Goal: Check status: Check status

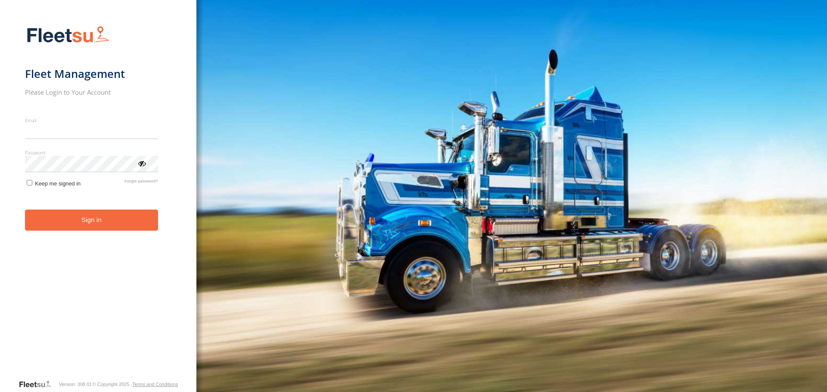
type input "**********"
click at [84, 224] on button "Sign in" at bounding box center [91, 220] width 133 height 21
click at [80, 220] on button "Sign in" at bounding box center [91, 220] width 133 height 21
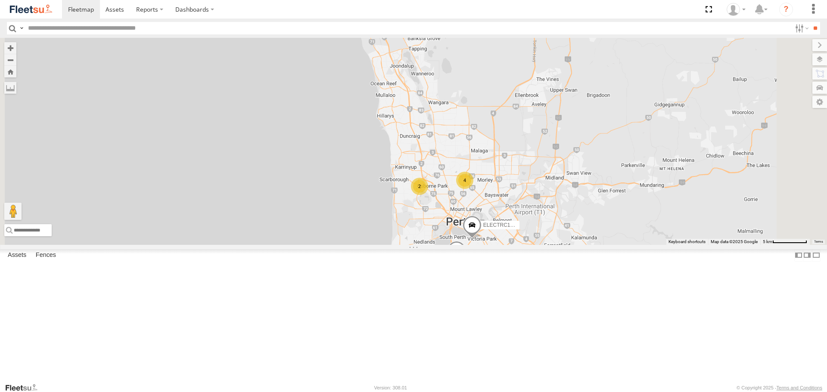
click at [424, 284] on span at bounding box center [414, 272] width 19 height 23
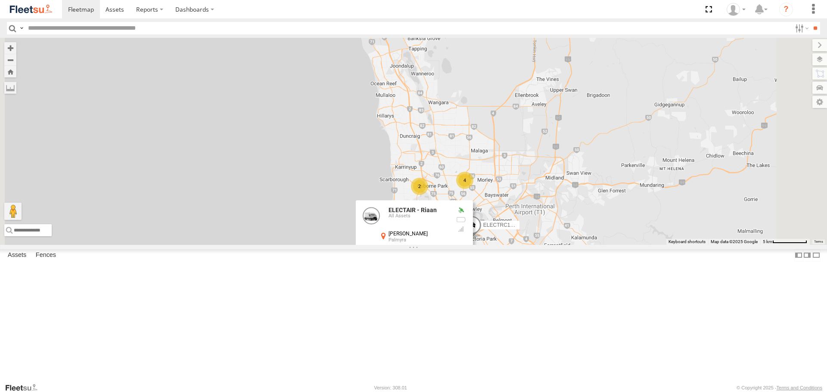
click at [541, 245] on div "ELECTRIC7 - [PERSON_NAME] 2 ELECTRIC3 - [PERSON_NAME] ELECTRC16 - [PERSON_NAME]…" at bounding box center [413, 141] width 827 height 207
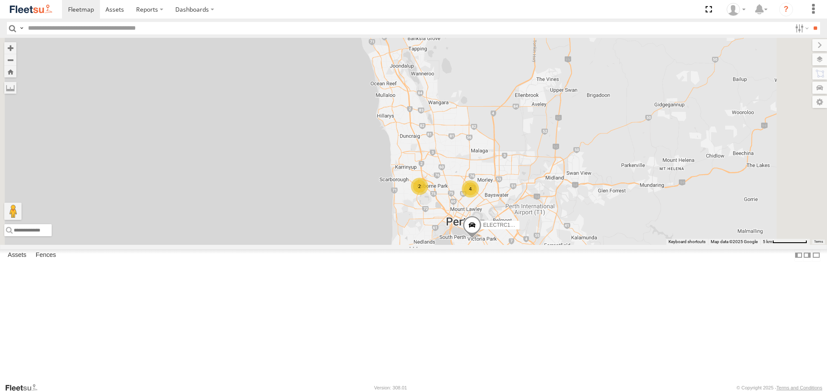
click at [0, 0] on span at bounding box center [0, 0] width 0 height 0
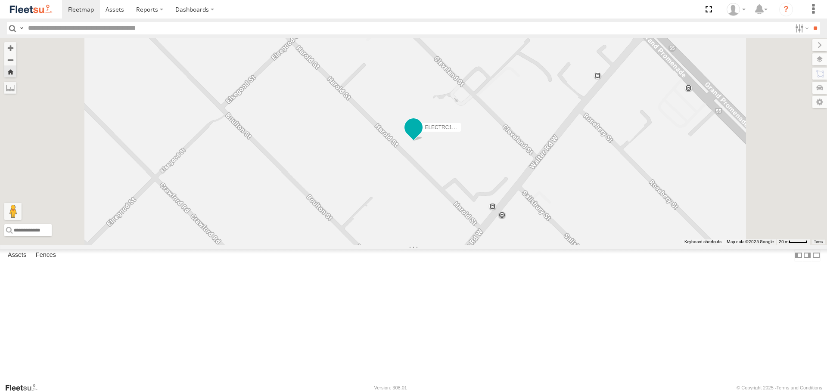
click at [421, 136] on span at bounding box center [414, 128] width 16 height 16
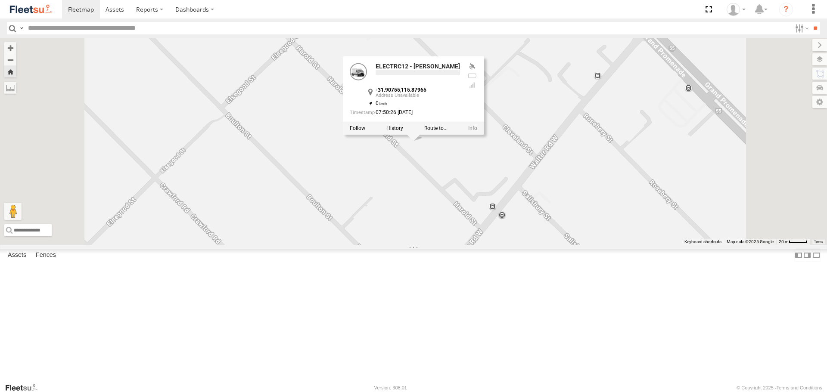
click at [526, 224] on div "ELECTRC12 - Harry ELECTRC12 - Harry -31.90755 , 115.87965 0 07:50:26 23/09/2025" at bounding box center [413, 141] width 827 height 207
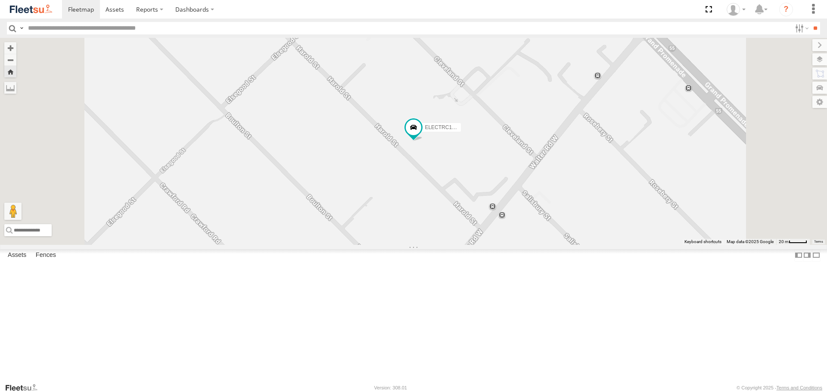
drag, startPoint x: 30, startPoint y: 17, endPoint x: 36, endPoint y: 9, distance: 10.1
click at [31, 17] on link at bounding box center [31, 9] width 62 height 19
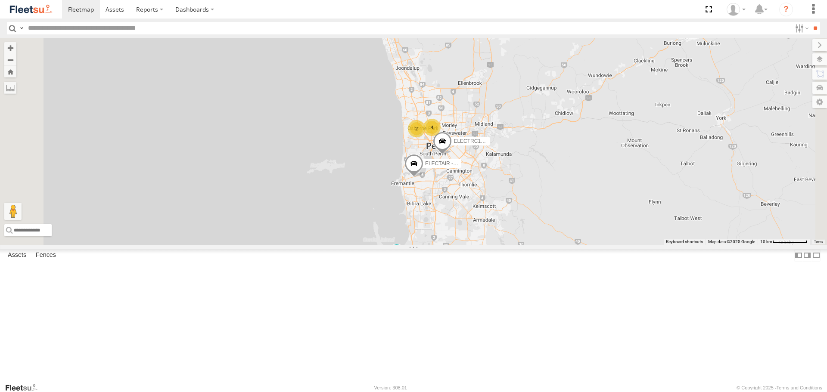
click at [0, 0] on span at bounding box center [0, 0] width 0 height 0
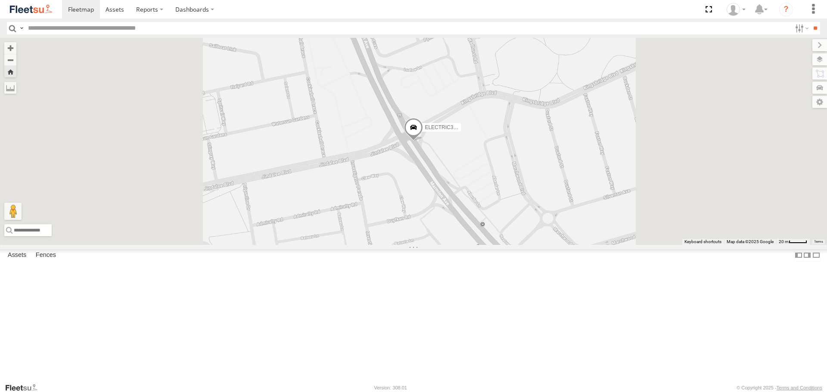
click at [423, 141] on span at bounding box center [413, 129] width 19 height 23
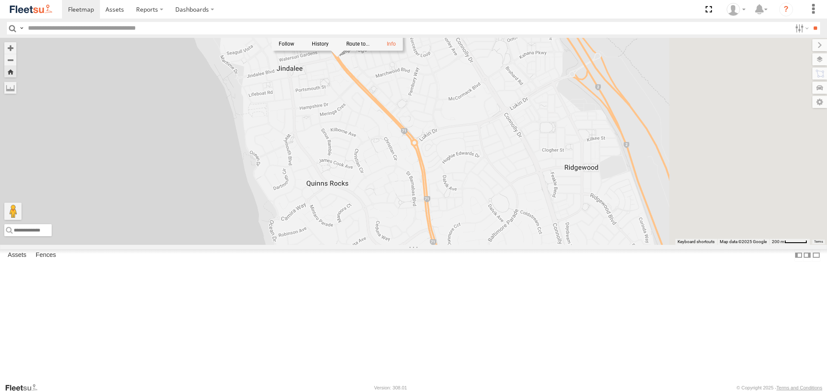
drag, startPoint x: 738, startPoint y: 279, endPoint x: 535, endPoint y: 164, distance: 232.9
click at [535, 164] on div "ELECTRIC3 - Leo ELECTRIC3 - Leo All Assets Marmion Ave Jindalee -31.64977 , 115…" at bounding box center [413, 141] width 827 height 207
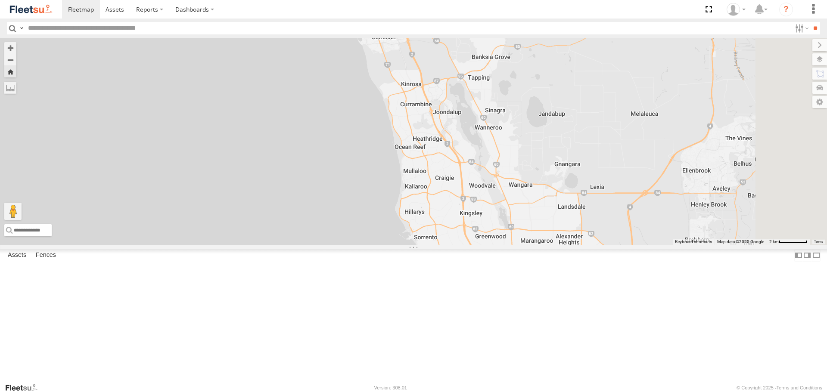
drag, startPoint x: 615, startPoint y: 352, endPoint x: 551, endPoint y: 216, distance: 149.4
click at [551, 216] on div "ELECTRIC3 - Leo ELECTRIC3 - Leo All Assets Marmion Ave Jindalee -31.64977 , 115…" at bounding box center [413, 141] width 827 height 207
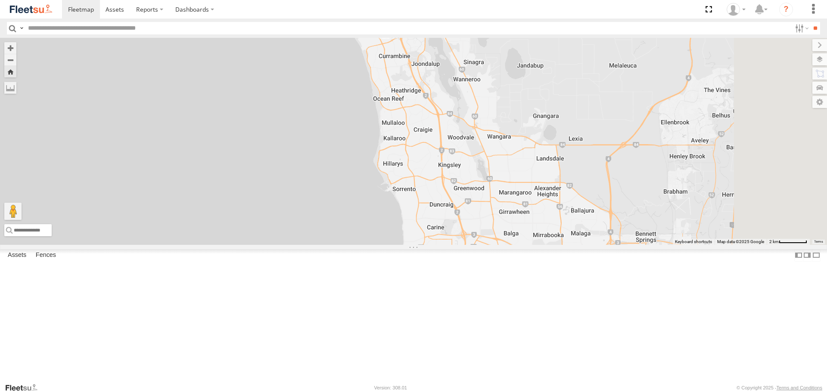
drag, startPoint x: 579, startPoint y: 355, endPoint x: 550, endPoint y: 278, distance: 81.7
click at [550, 245] on div "ELECTRIC3 - Leo ELECTRIC3 - Leo All Assets Marmion Ave Jindalee -31.64977 , 115…" at bounding box center [413, 141] width 827 height 207
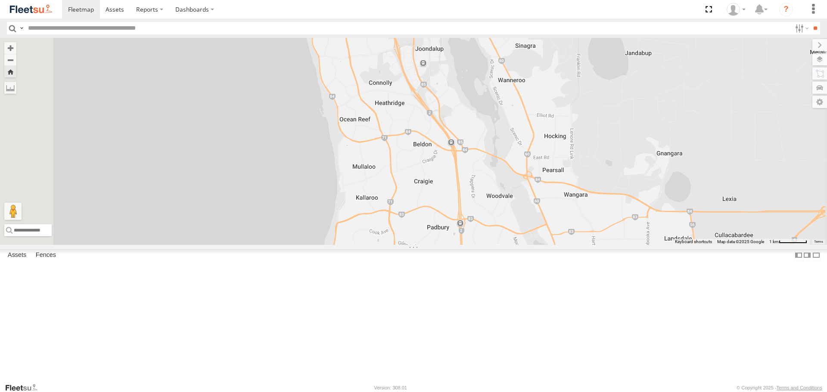
drag, startPoint x: 476, startPoint y: 135, endPoint x: 513, endPoint y: 312, distance: 180.4
click at [513, 245] on div "ELECTRIC3 - Leo ELECTRIC3 - Leo All Assets Marmion Ave Jindalee -31.64977 , 115…" at bounding box center [413, 141] width 827 height 207
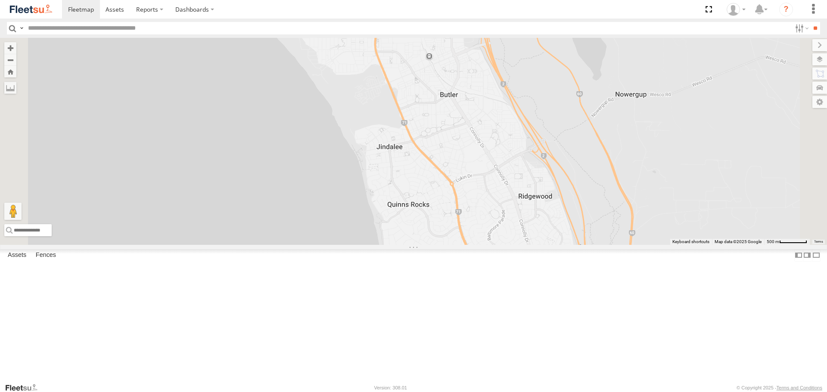
click at [54, 10] on link at bounding box center [31, 9] width 62 height 19
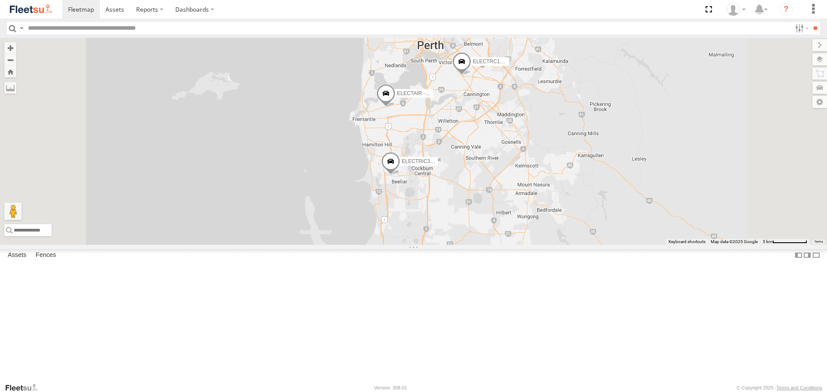
click at [0, 0] on span at bounding box center [0, 0] width 0 height 0
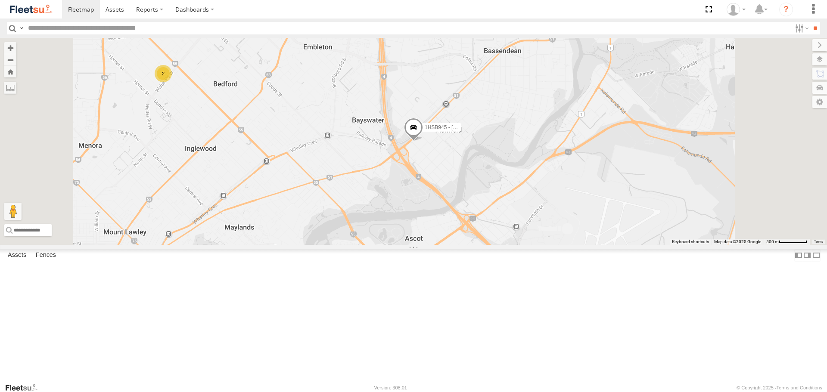
drag, startPoint x: 37, startPoint y: 9, endPoint x: 38, endPoint y: 3, distance: 5.7
click at [36, 9] on img at bounding box center [31, 9] width 45 height 12
